Goal: Task Accomplishment & Management: Use online tool/utility

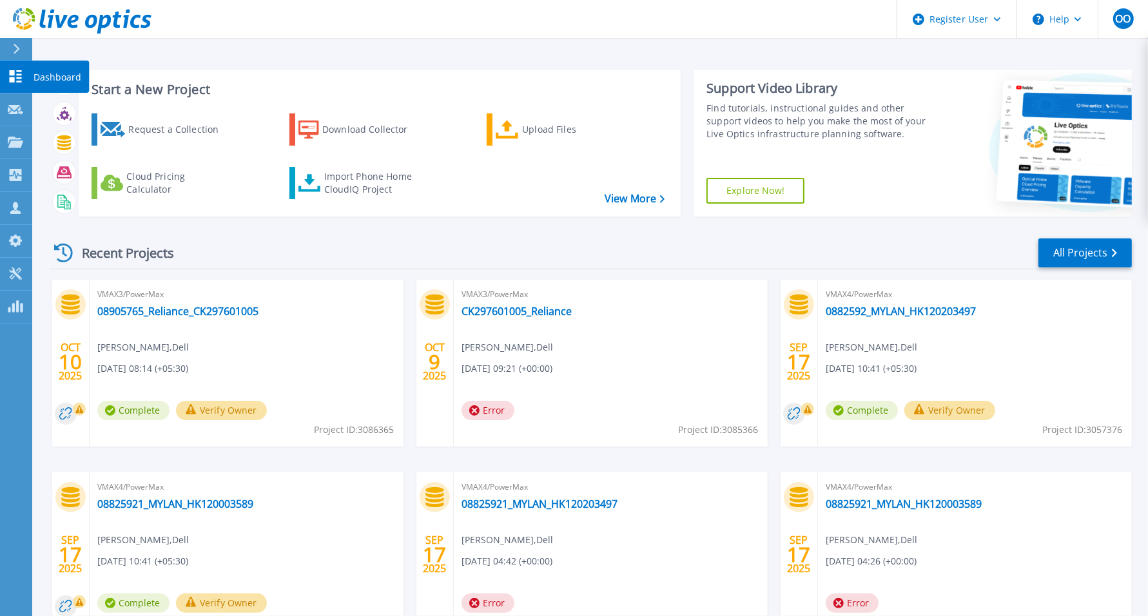
click at [16, 78] on icon at bounding box center [16, 76] width 12 height 12
click at [52, 144] on p "Projects" at bounding box center [51, 143] width 34 height 34
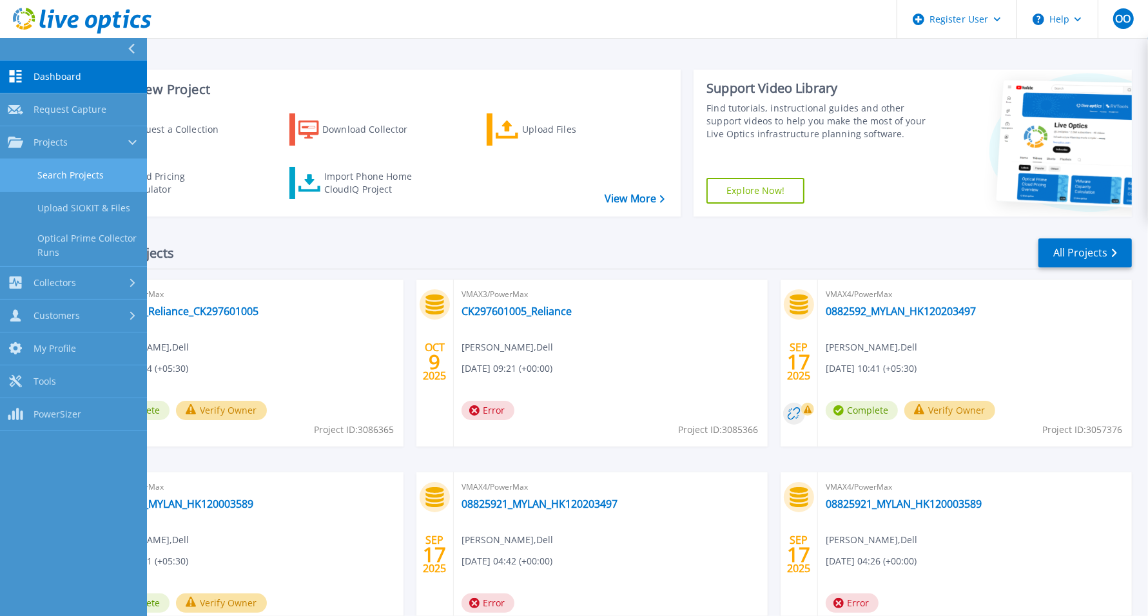
click at [91, 162] on link "Search Projects" at bounding box center [73, 175] width 147 height 33
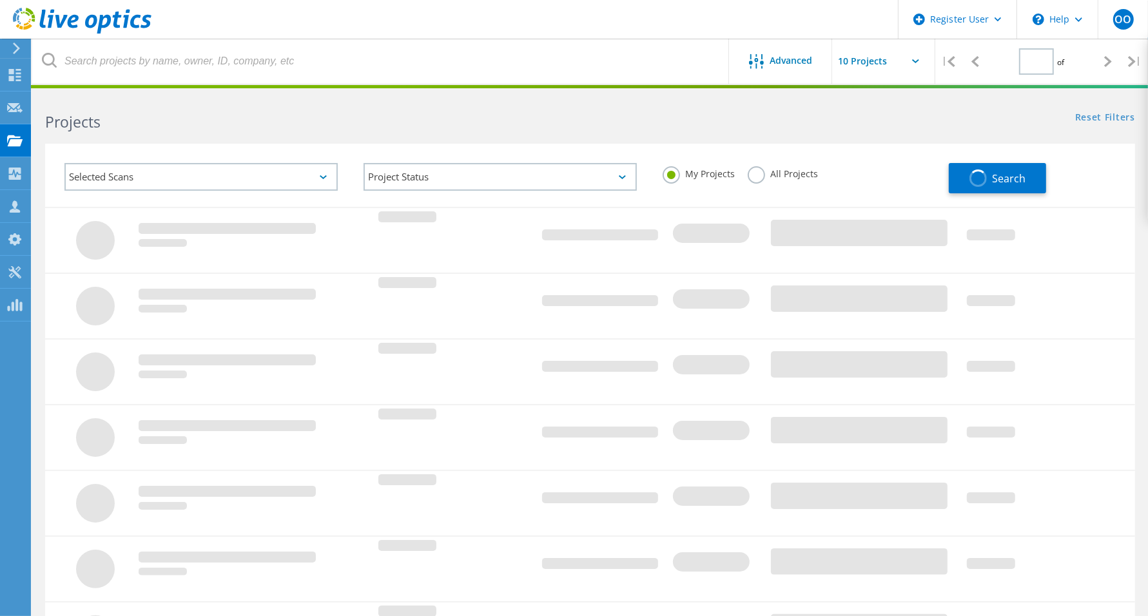
type input "1"
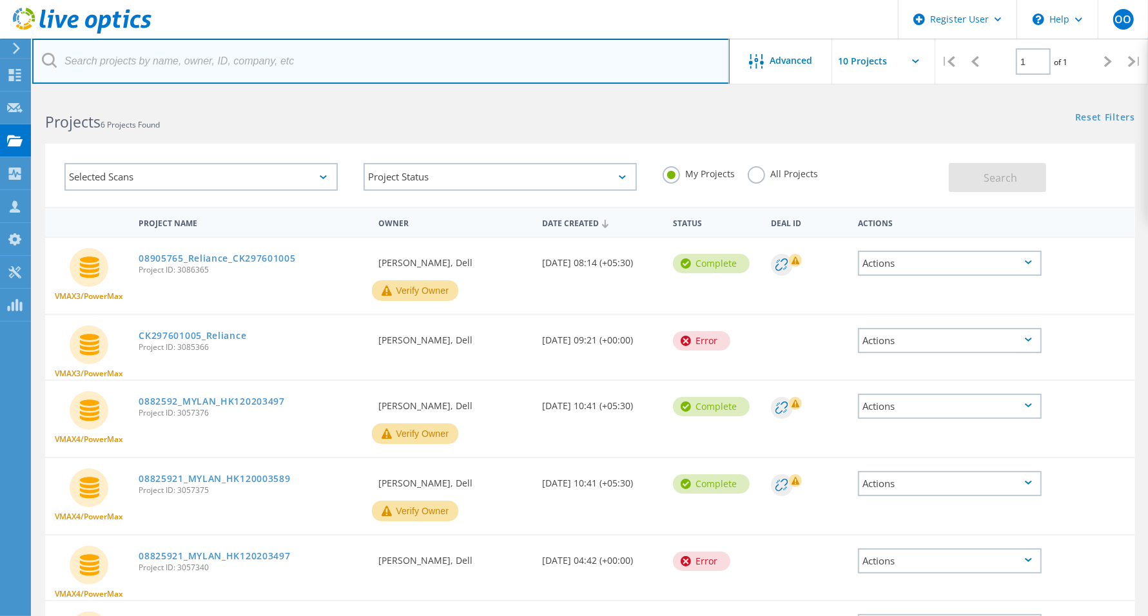
click at [209, 68] on input "text" at bounding box center [380, 61] width 697 height 45
paste input "2935744"
type input "2935744"
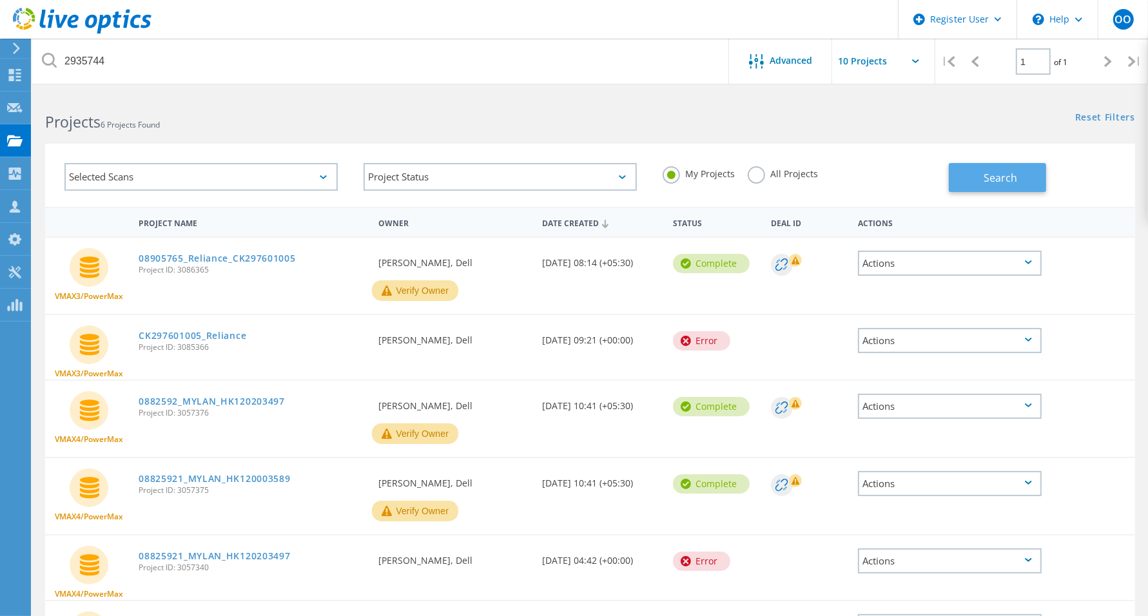
click at [979, 182] on button "Search" at bounding box center [997, 177] width 97 height 29
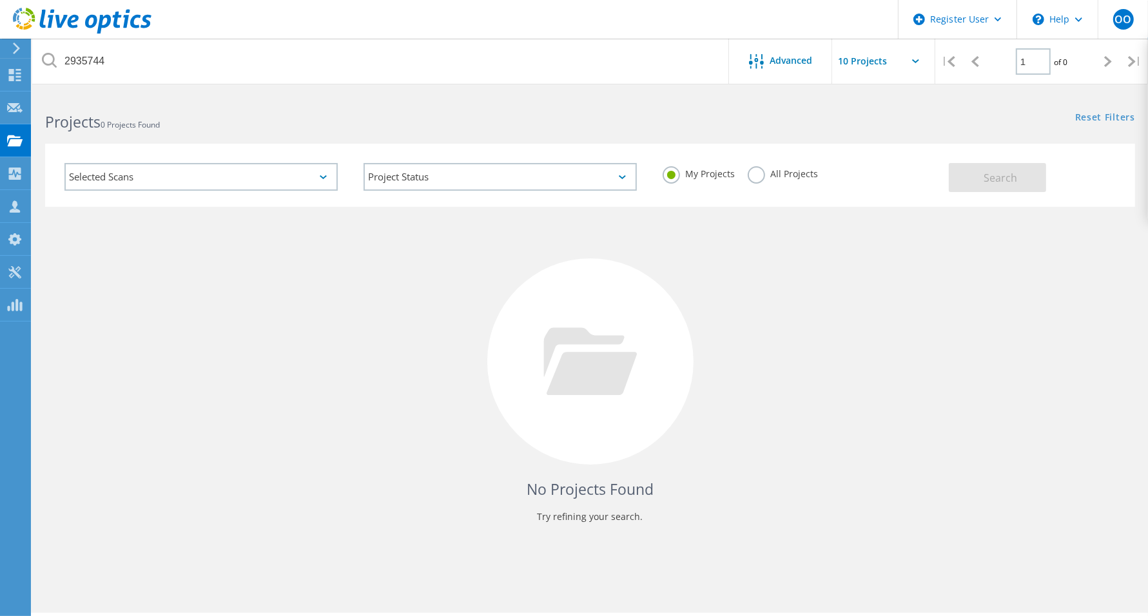
click at [242, 184] on div "Selected Scans" at bounding box center [200, 177] width 273 height 28
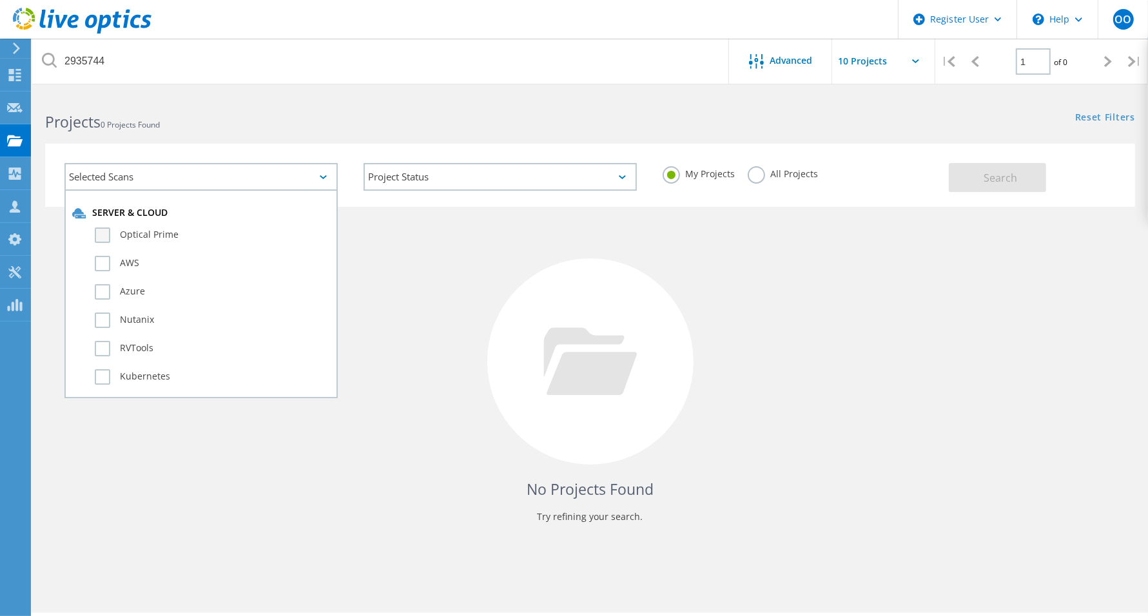
click at [115, 236] on label "Optical Prime" at bounding box center [212, 234] width 235 height 15
click at [0, 0] on input "Optical Prime" at bounding box center [0, 0] width 0 height 0
click at [103, 236] on label "Optical Prime" at bounding box center [212, 234] width 235 height 15
click at [0, 0] on input "Optical Prime" at bounding box center [0, 0] width 0 height 0
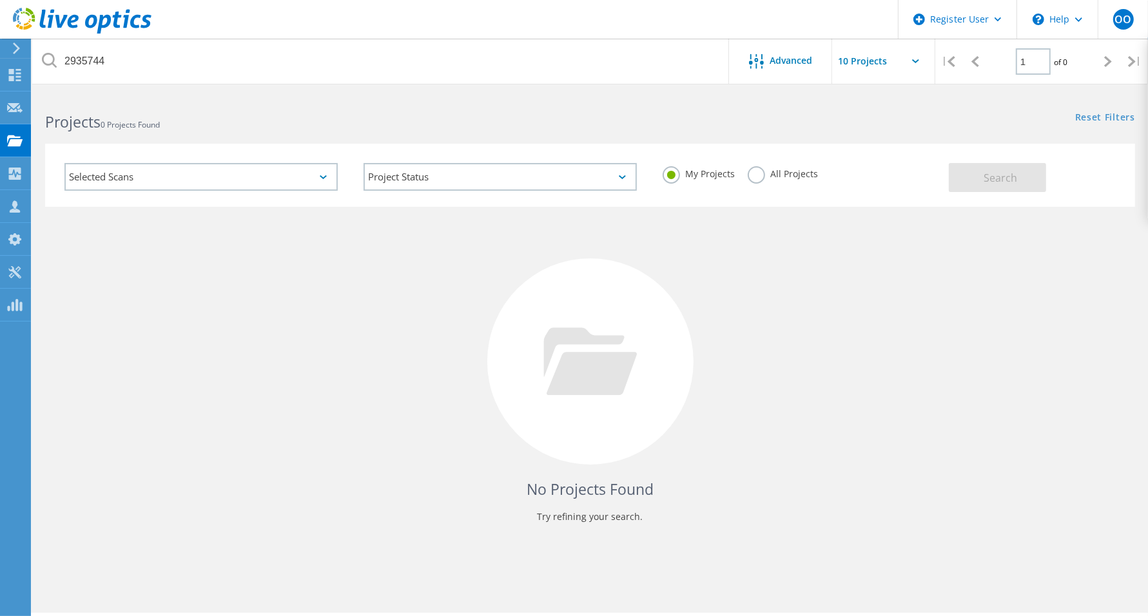
click at [769, 173] on label "All Projects" at bounding box center [782, 172] width 70 height 12
click at [0, 0] on input "All Projects" at bounding box center [0, 0] width 0 height 0
click at [988, 176] on span "Search" at bounding box center [1000, 178] width 34 height 14
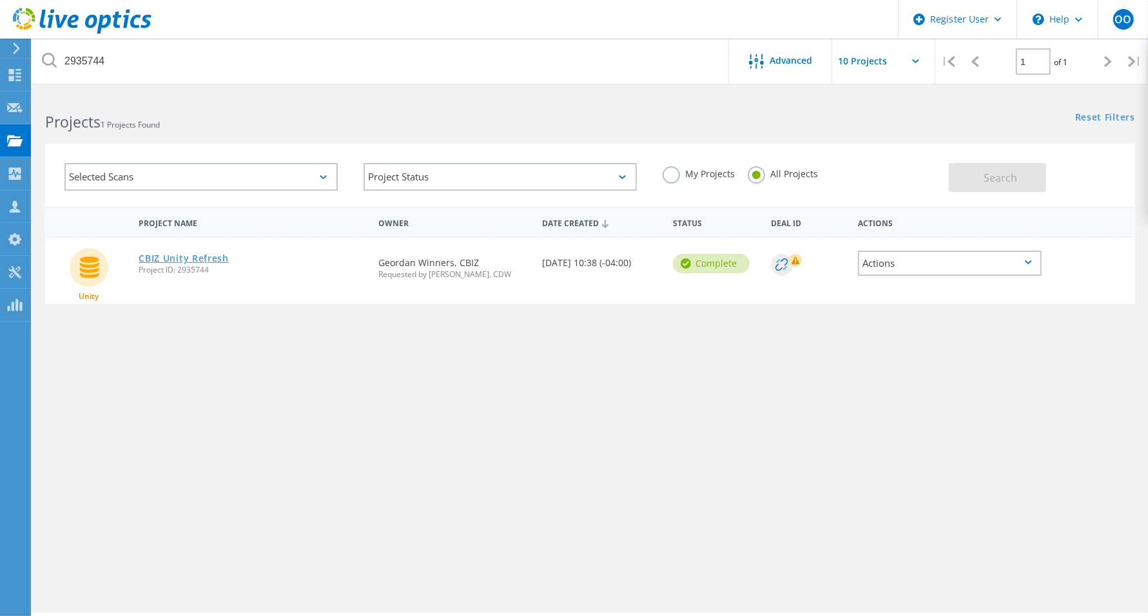
click at [204, 258] on link "CBIZ Unity Refresh" at bounding box center [184, 258] width 90 height 9
